Goal: Transaction & Acquisition: Purchase product/service

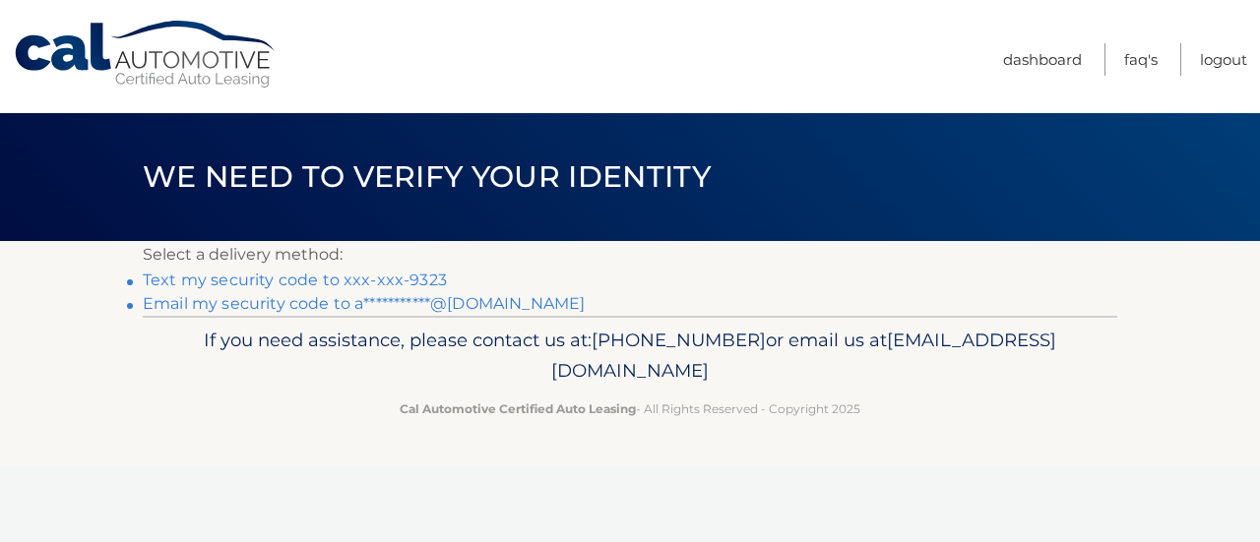
click at [240, 276] on link "Text my security code to xxx-xxx-9323" at bounding box center [295, 280] width 304 height 19
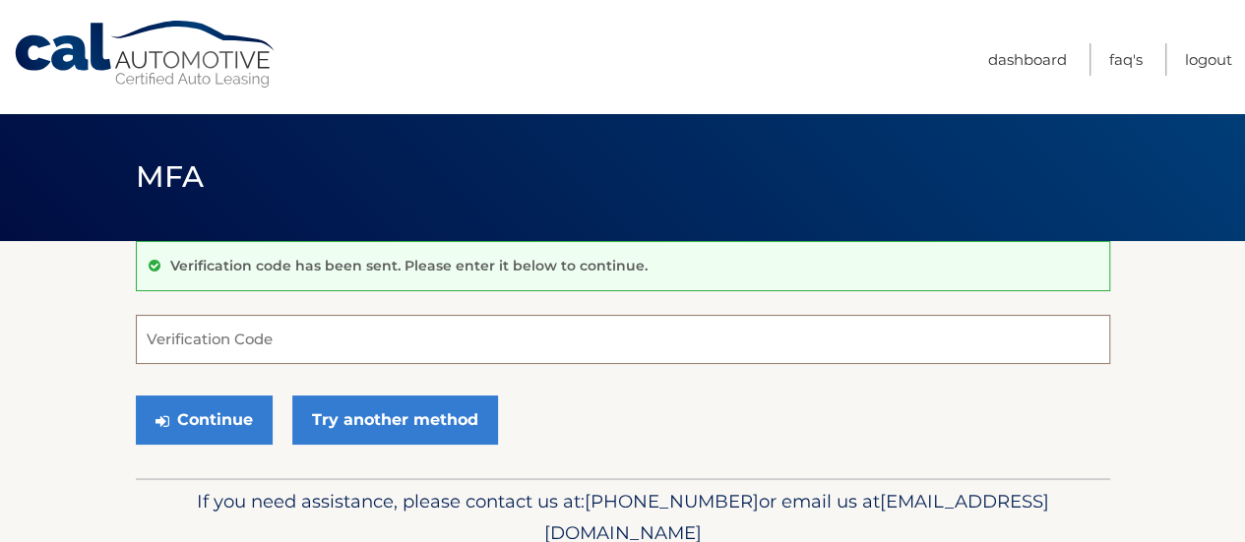
click at [179, 358] on input "Verification Code" at bounding box center [623, 339] width 974 height 49
type input "798341"
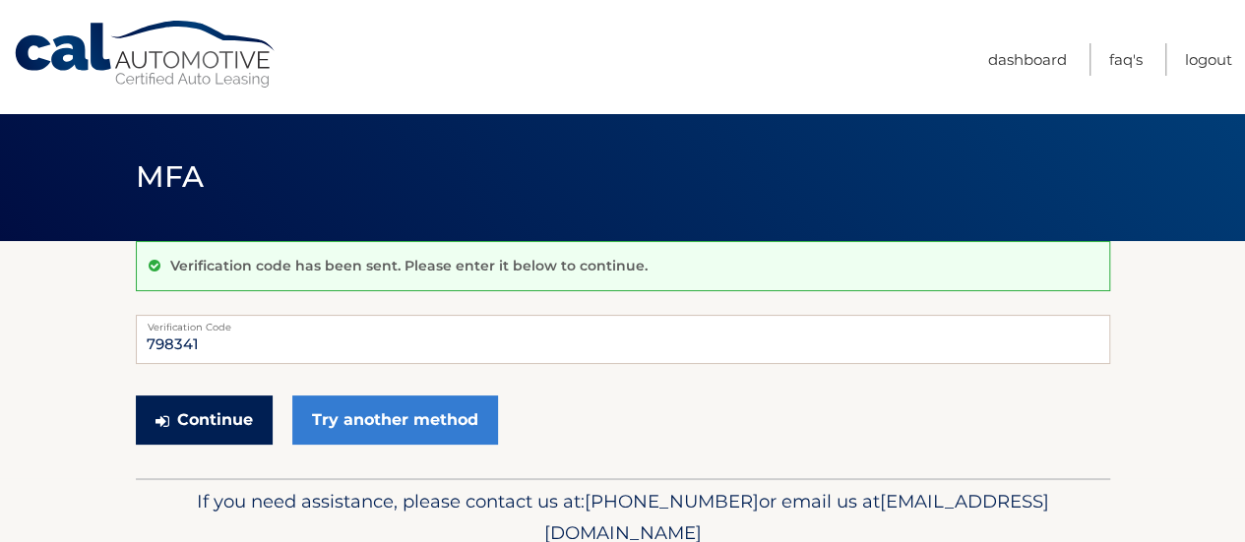
click at [167, 421] on icon "submit" at bounding box center [163, 421] width 14 height 16
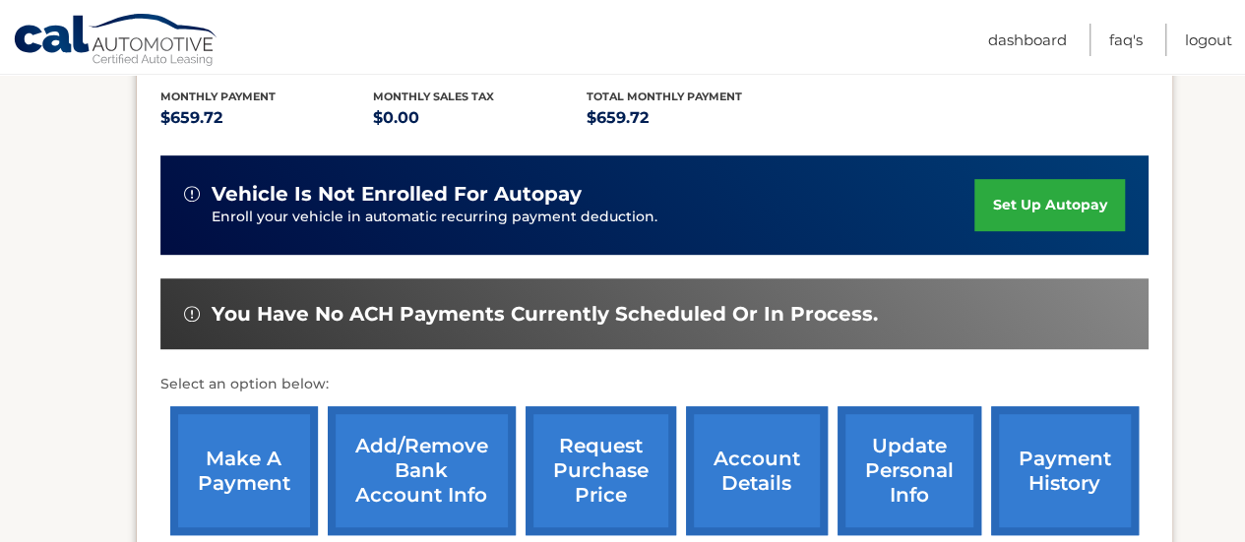
scroll to position [421, 0]
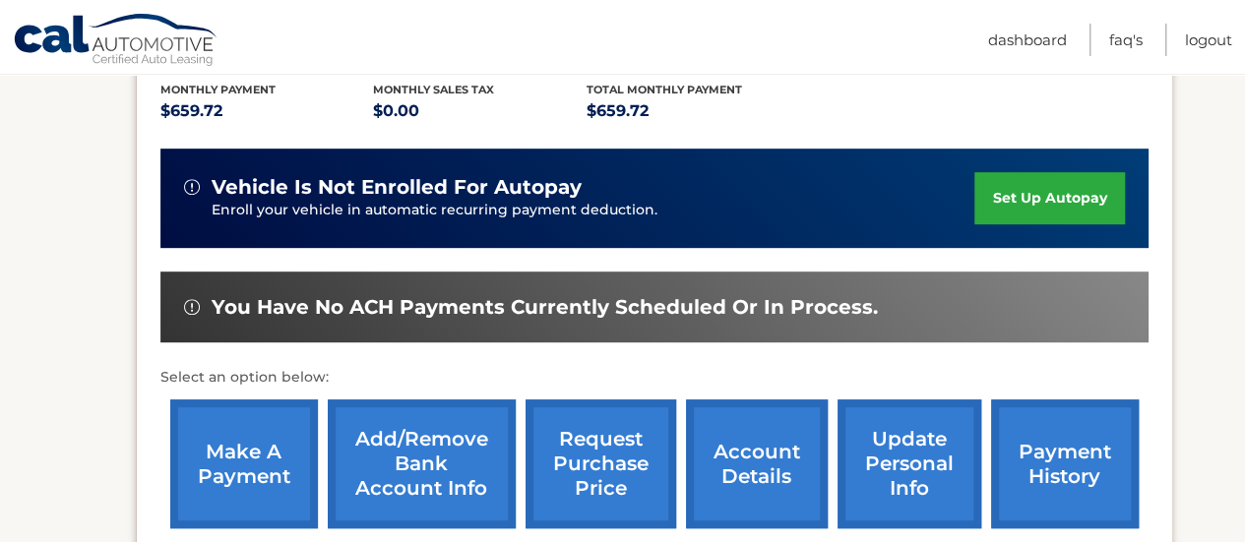
click at [244, 466] on link "make a payment" at bounding box center [244, 464] width 148 height 129
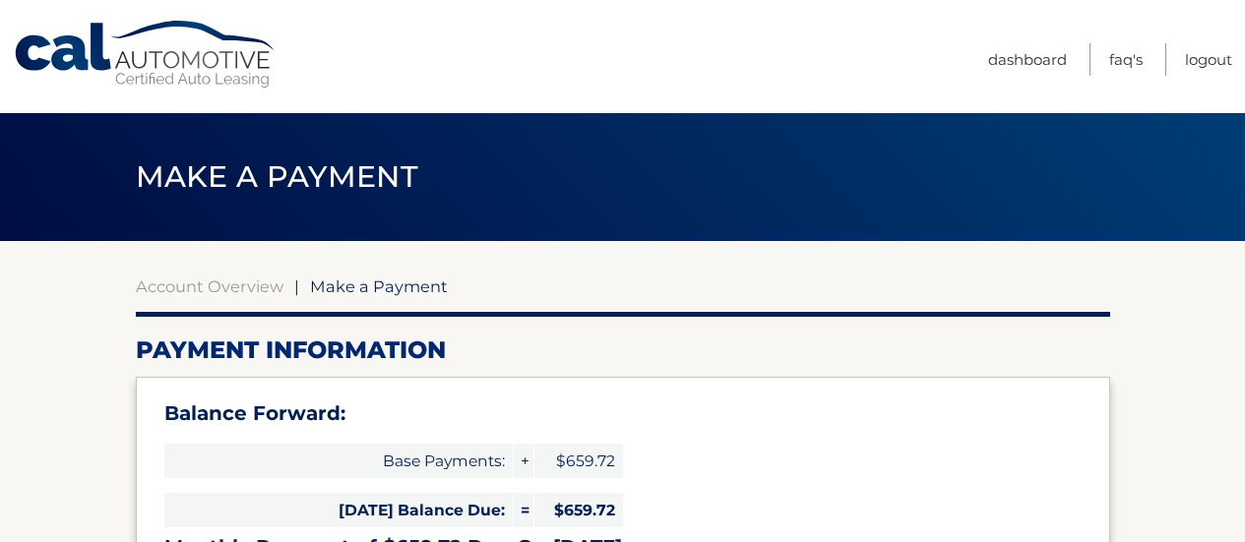
select select "NTk0NzA3MTctMGUxYy00NWI1LWE0Y2UtZTVmZWM2NjYyMTdi"
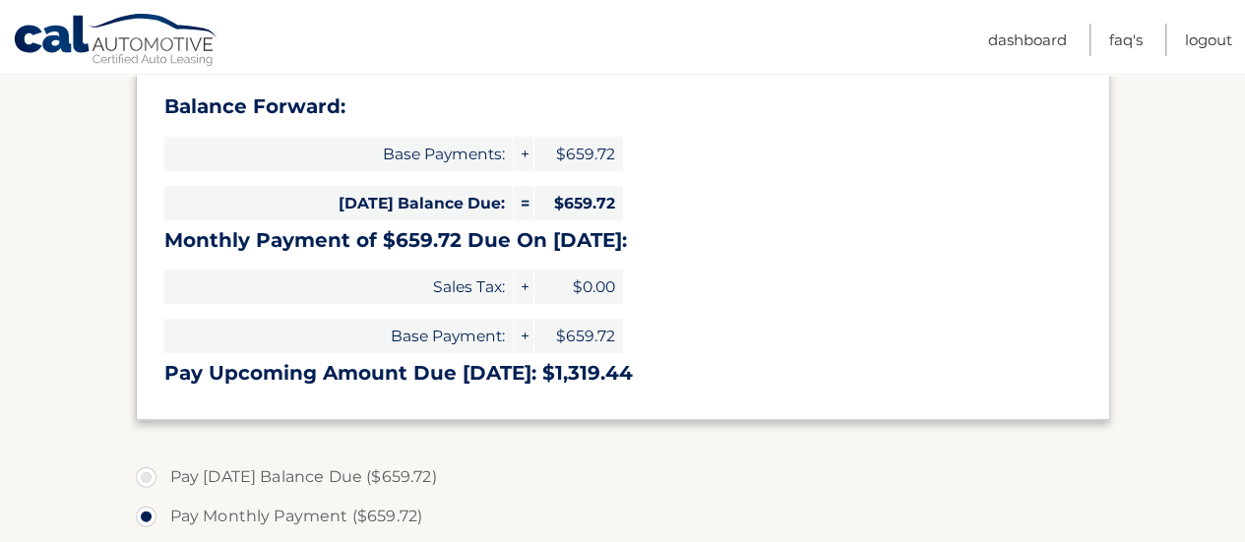
scroll to position [310, 0]
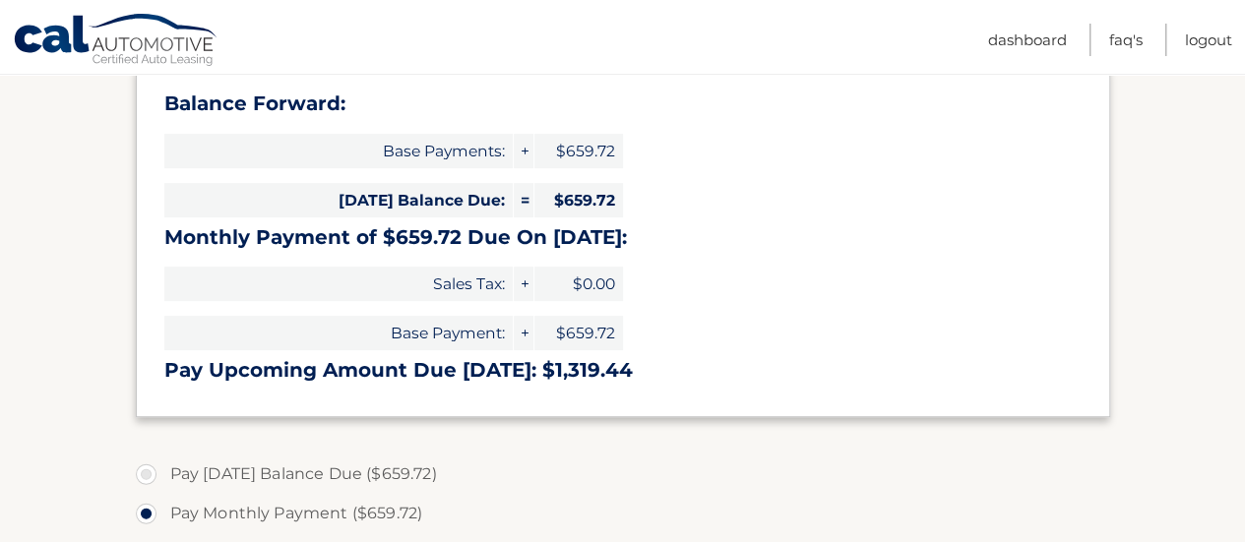
click at [1195, 243] on section "Account Overview | Make a Payment Payment Information Balance Forward: Base Pay…" at bounding box center [622, 480] width 1245 height 1099
click at [144, 473] on label "Pay [DATE] Balance Due ($659.72)" at bounding box center [623, 474] width 974 height 39
click at [144, 473] on input "Pay [DATE] Balance Due ($659.72)" at bounding box center [154, 470] width 20 height 31
radio input "true"
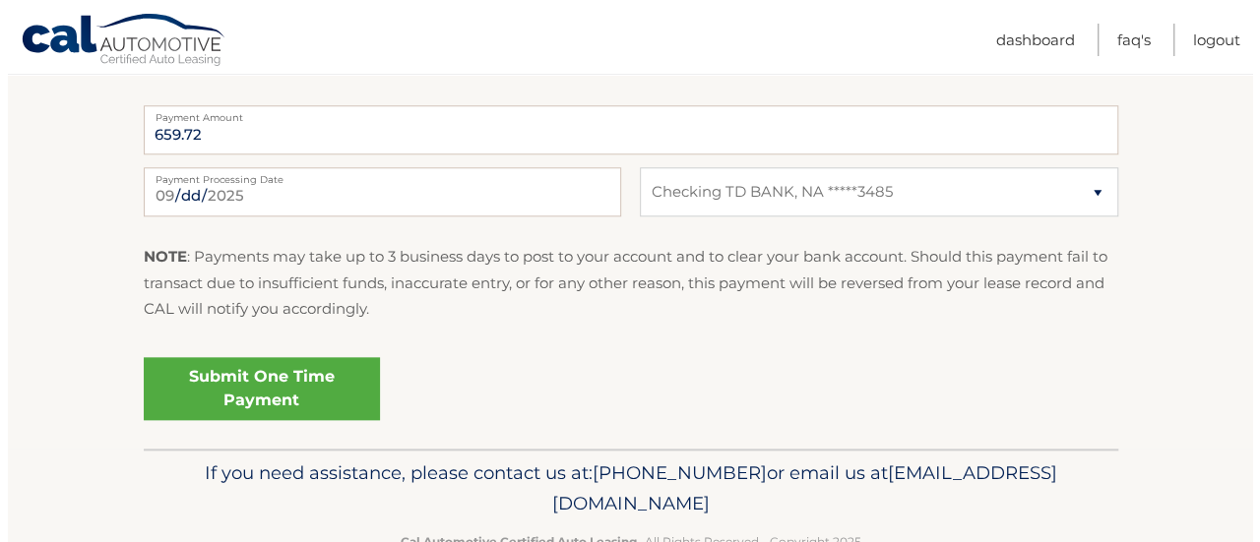
scroll to position [891, 0]
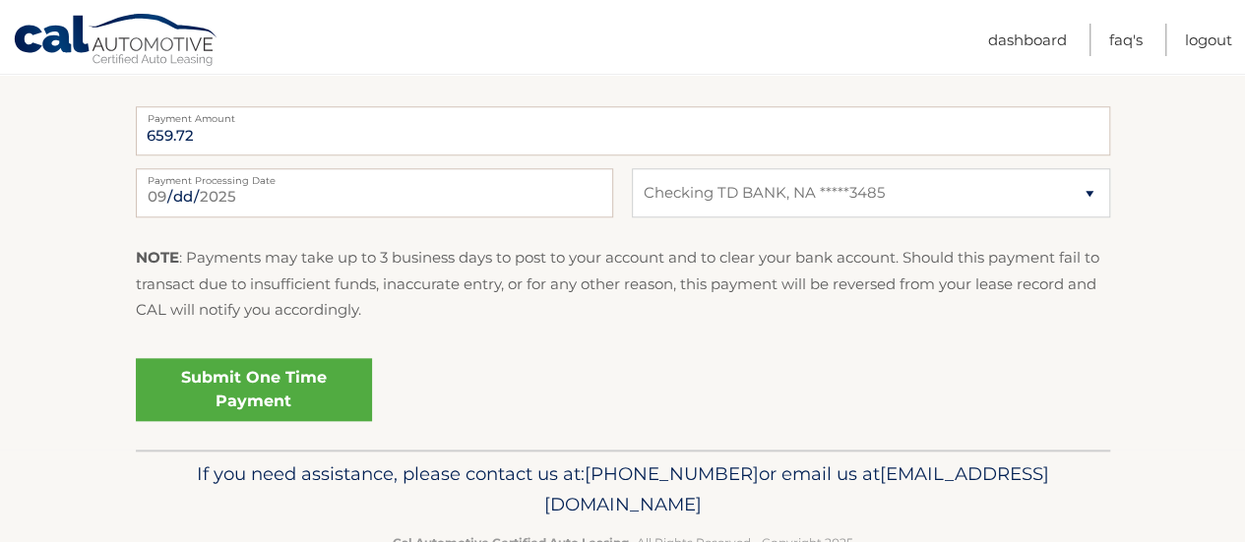
click at [169, 397] on link "Submit One Time Payment" at bounding box center [254, 389] width 236 height 63
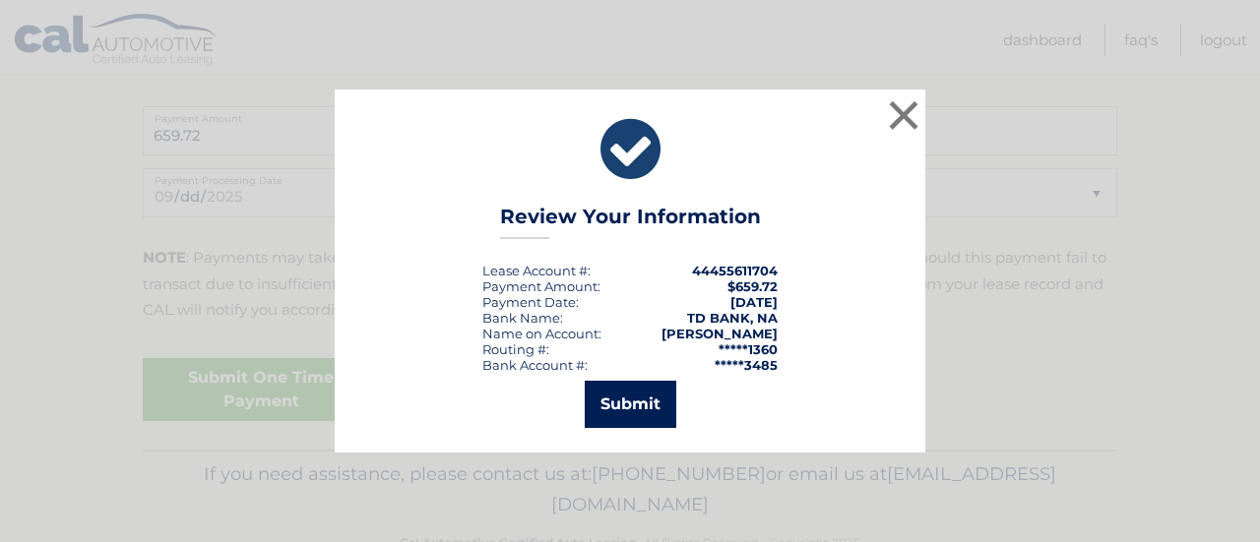
click at [634, 408] on button "Submit" at bounding box center [631, 404] width 92 height 47
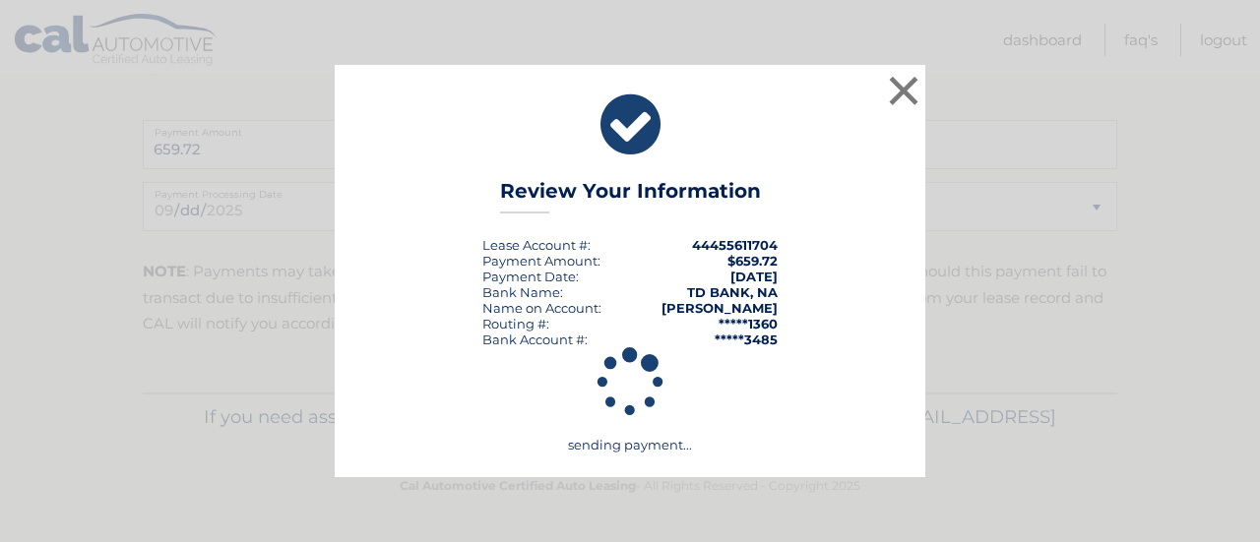
scroll to position [876, 0]
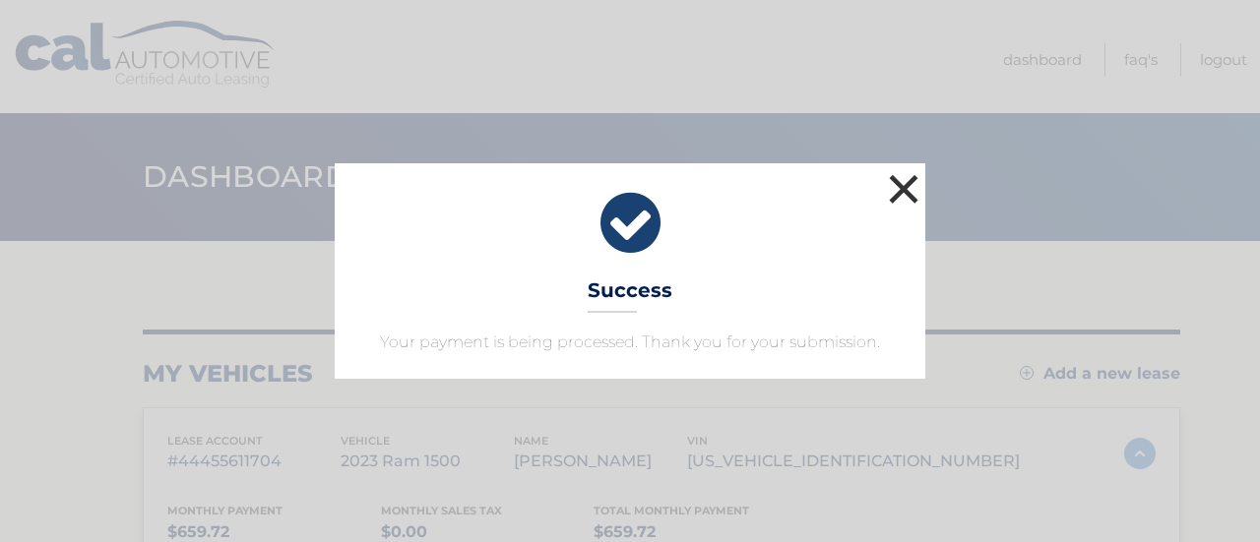
click at [902, 177] on button "×" at bounding box center [903, 188] width 39 height 39
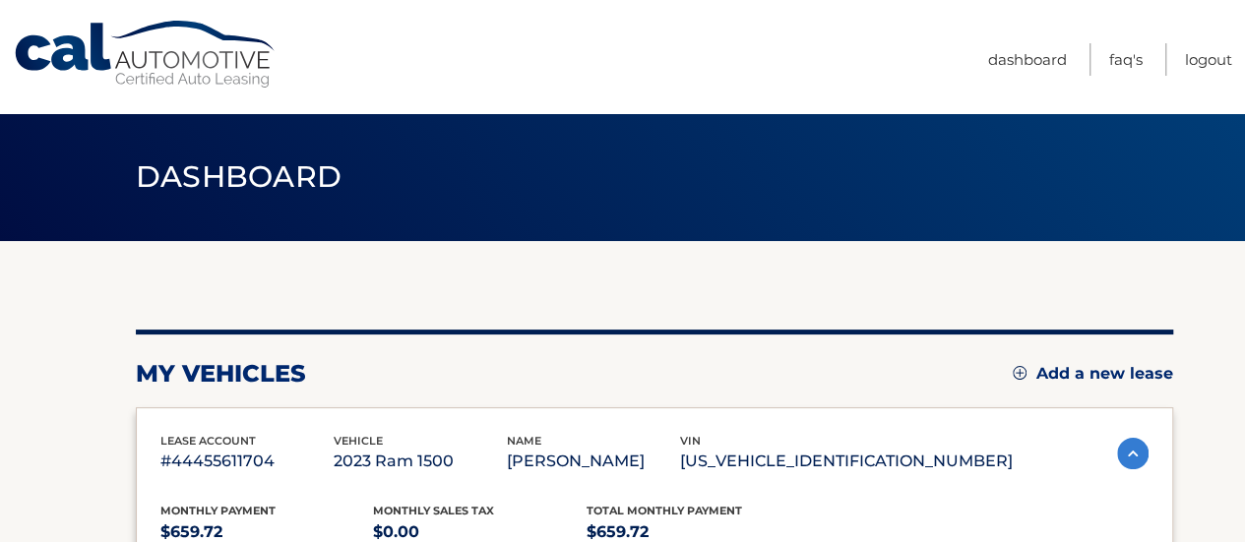
click at [166, 61] on link "Cal Automotive" at bounding box center [146, 55] width 266 height 70
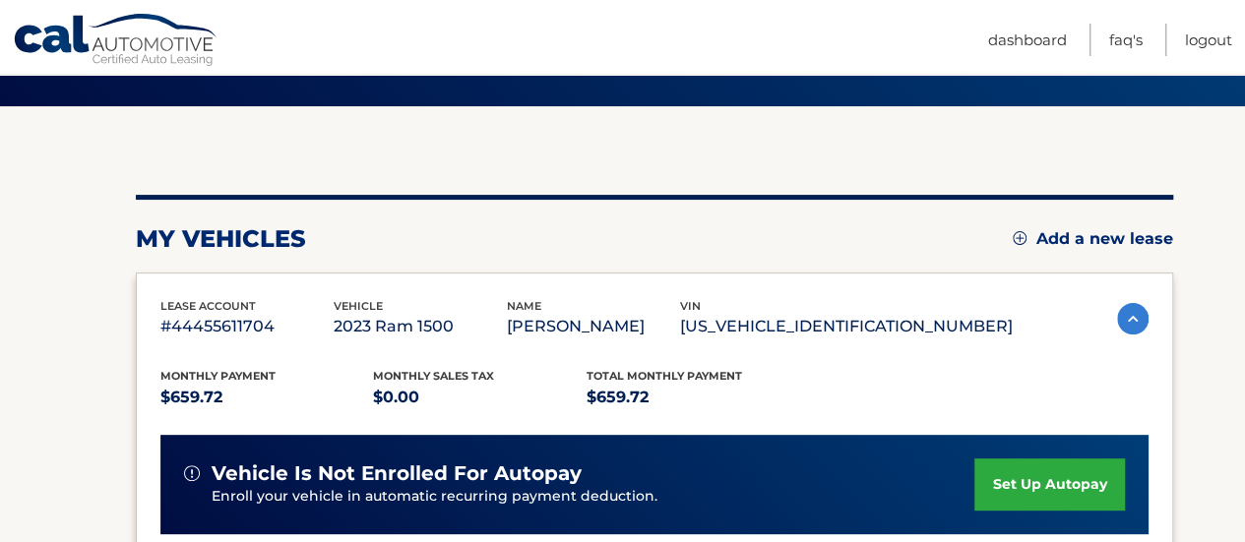
scroll to position [130, 0]
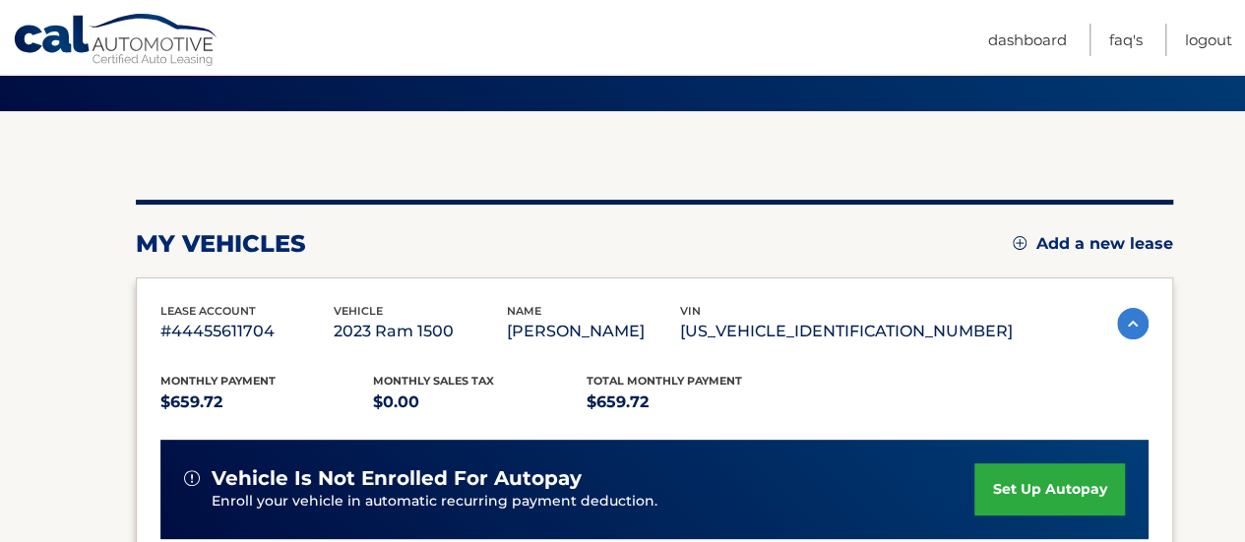
click at [79, 372] on section "my vehicles Add a new lease lease account #44455611704 vehicle 2023 Ram 1500 na…" at bounding box center [622, 531] width 1245 height 840
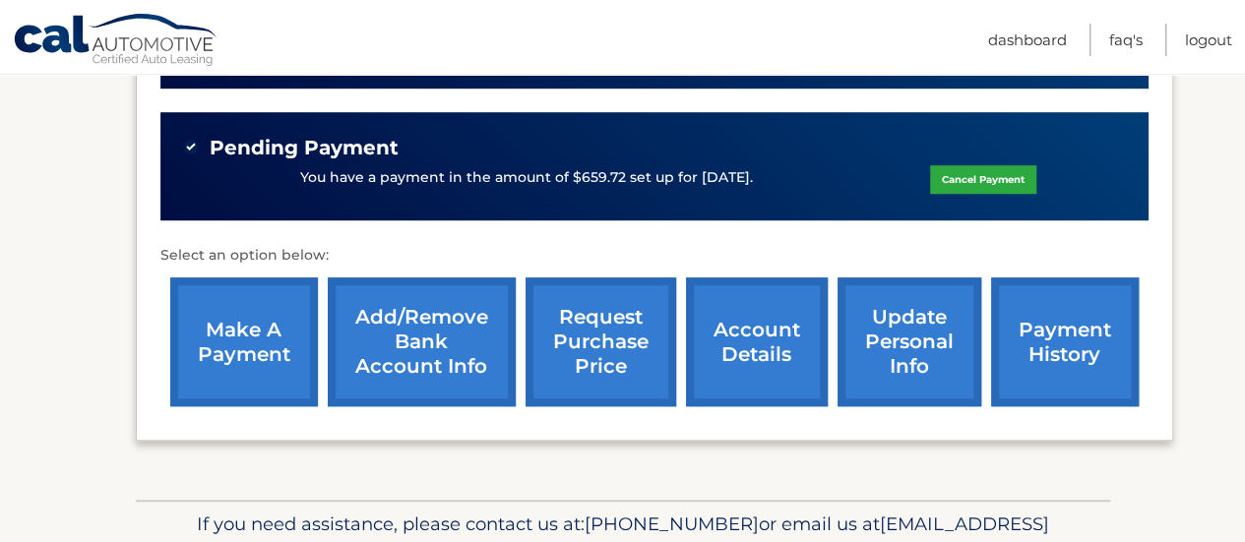
scroll to position [633, 0]
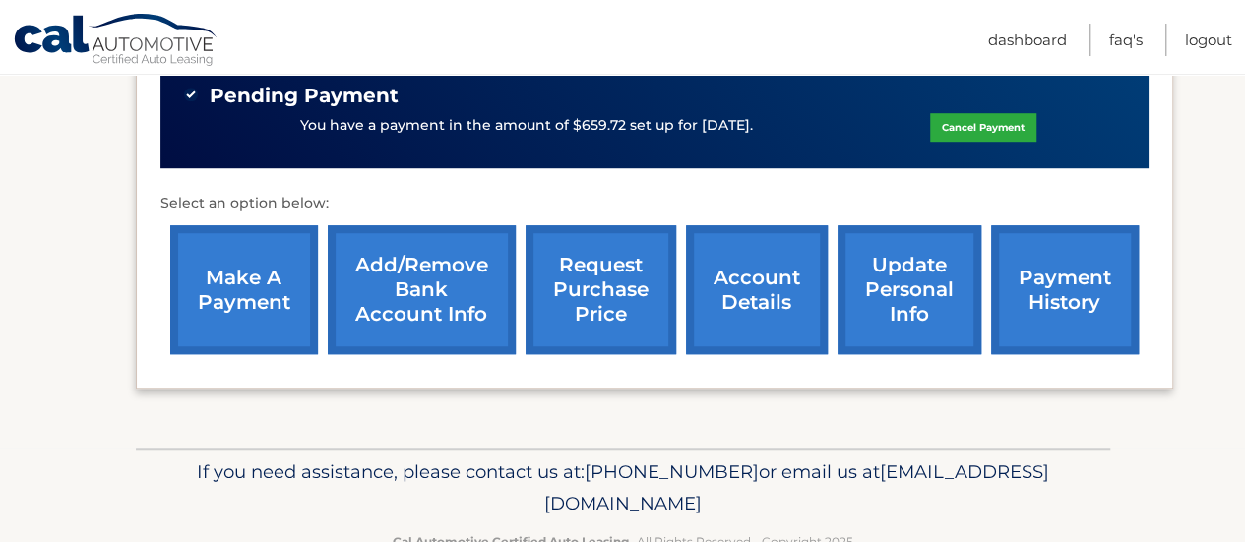
click at [104, 325] on section "my vehicles Add a new lease lease account #44455611704 vehicle 2023 Ram 1500 na…" at bounding box center [622, 28] width 1245 height 840
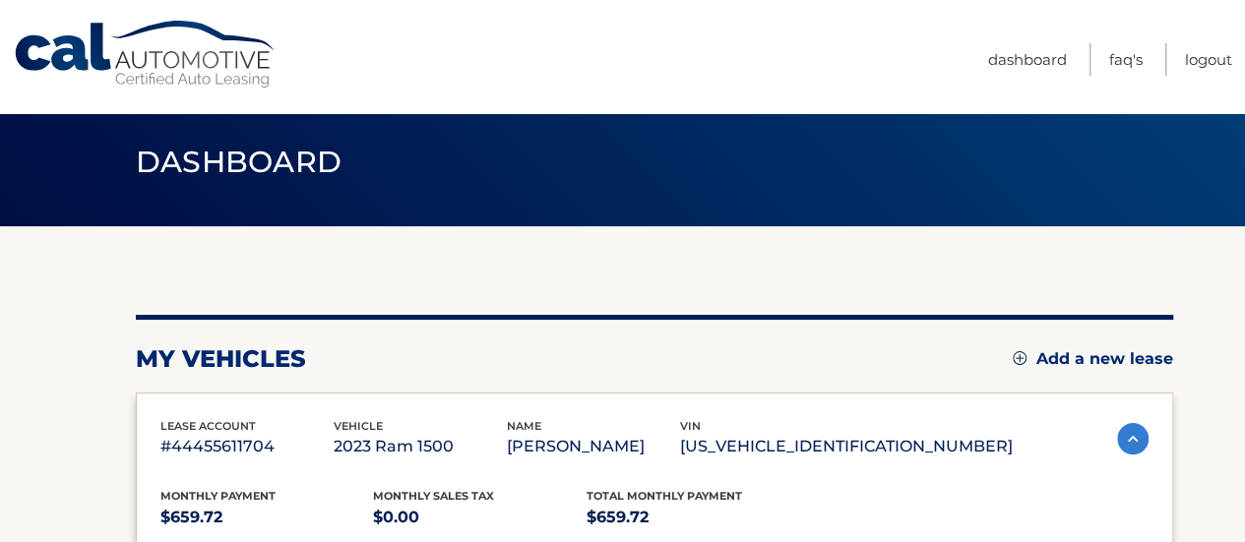
scroll to position [0, 0]
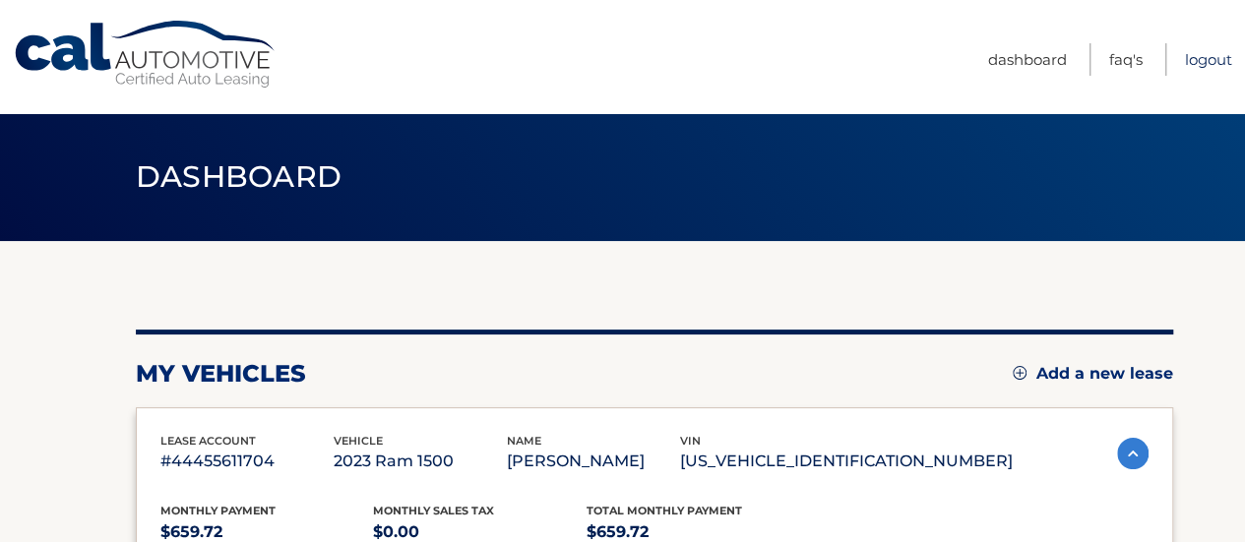
click at [1201, 62] on link "Logout" at bounding box center [1208, 59] width 47 height 32
